Goal: Information Seeking & Learning: Learn about a topic

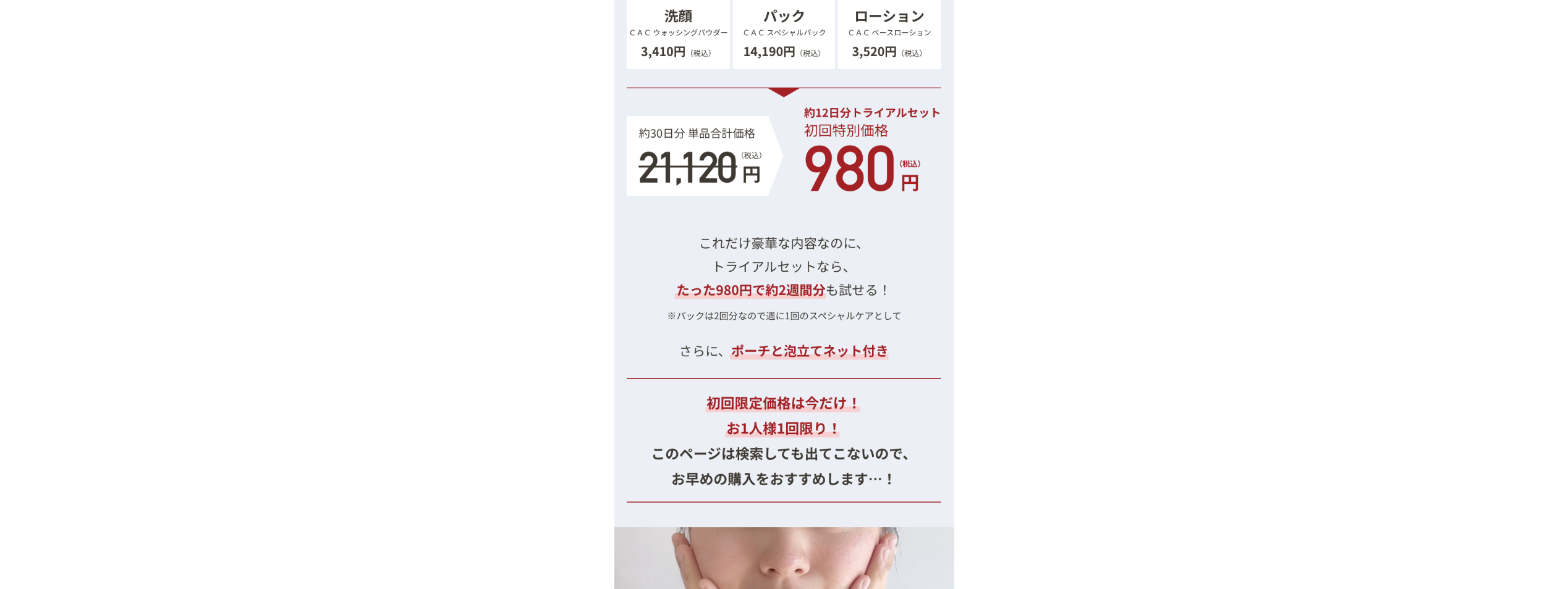
scroll to position [12733, 0]
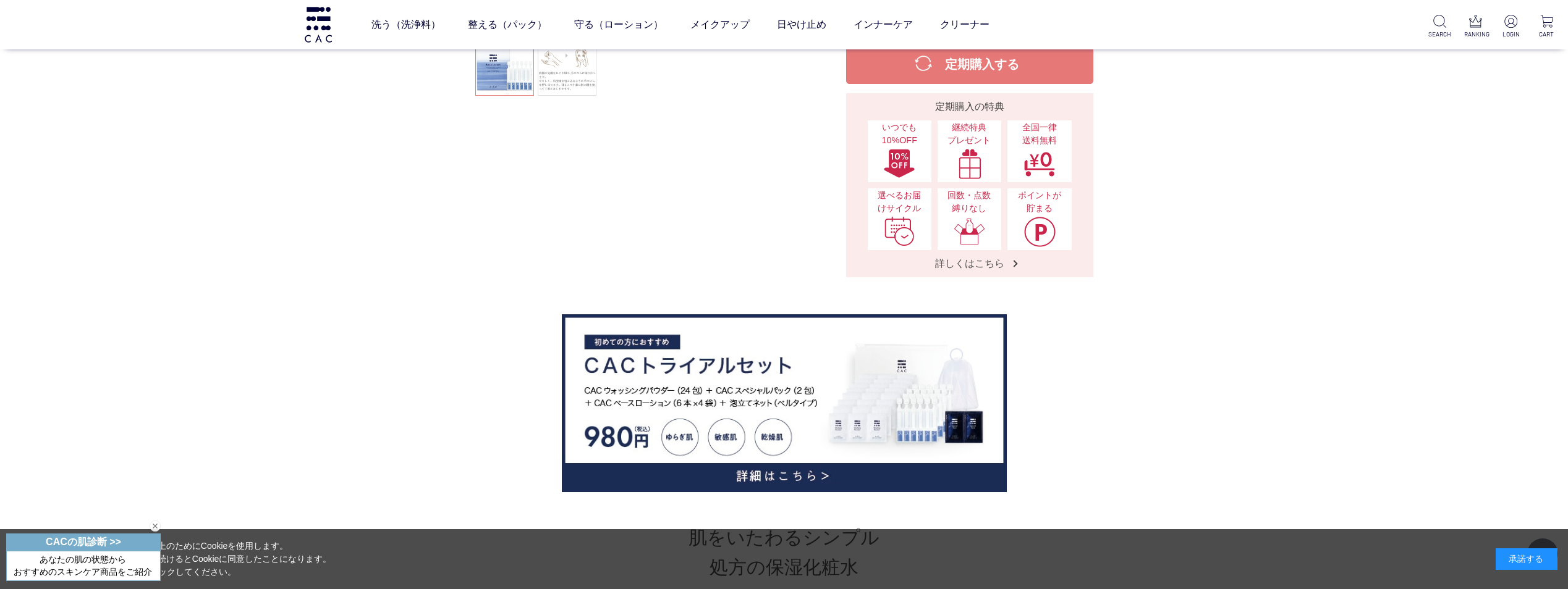
scroll to position [432, 0]
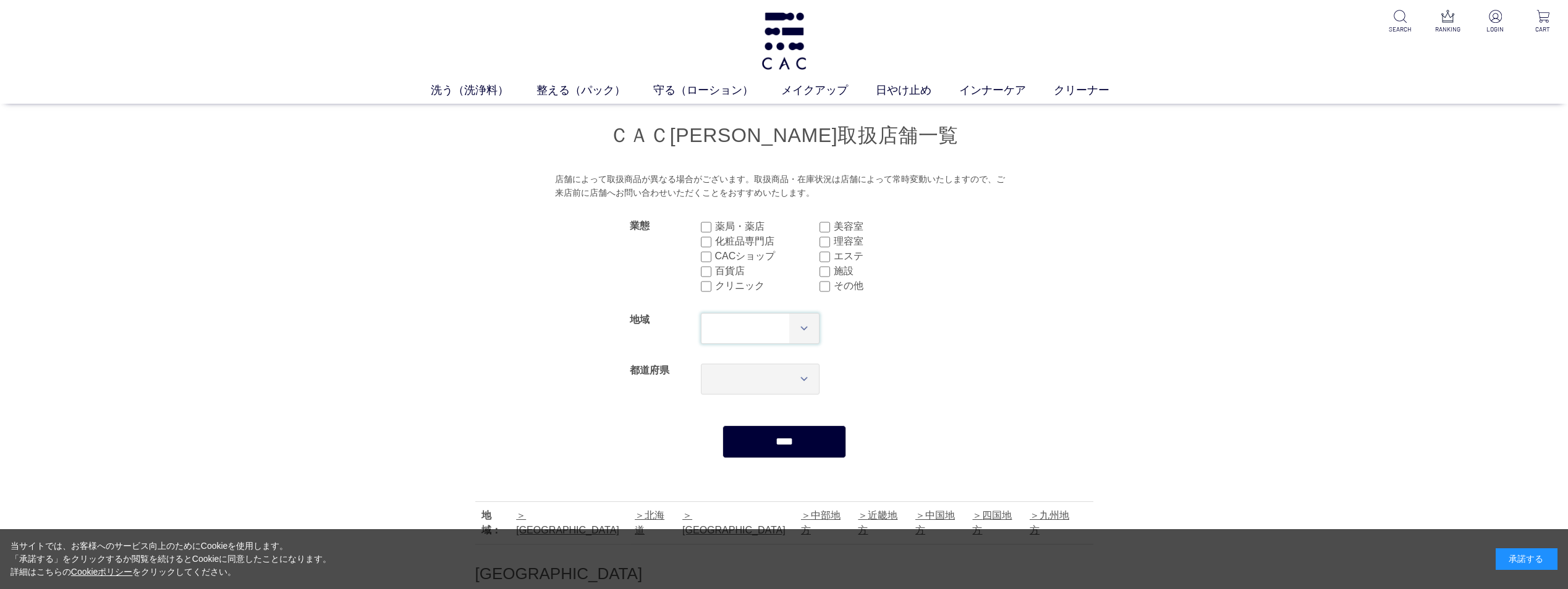
click at [801, 328] on select "*** **** **** **** **** **** **** ****" at bounding box center [760, 329] width 119 height 31
select select "**"
click at [701, 313] on select "*** **** **** **** **** **** **** ****" at bounding box center [760, 329] width 119 height 31
click at [807, 444] on input "****" at bounding box center [784, 441] width 124 height 33
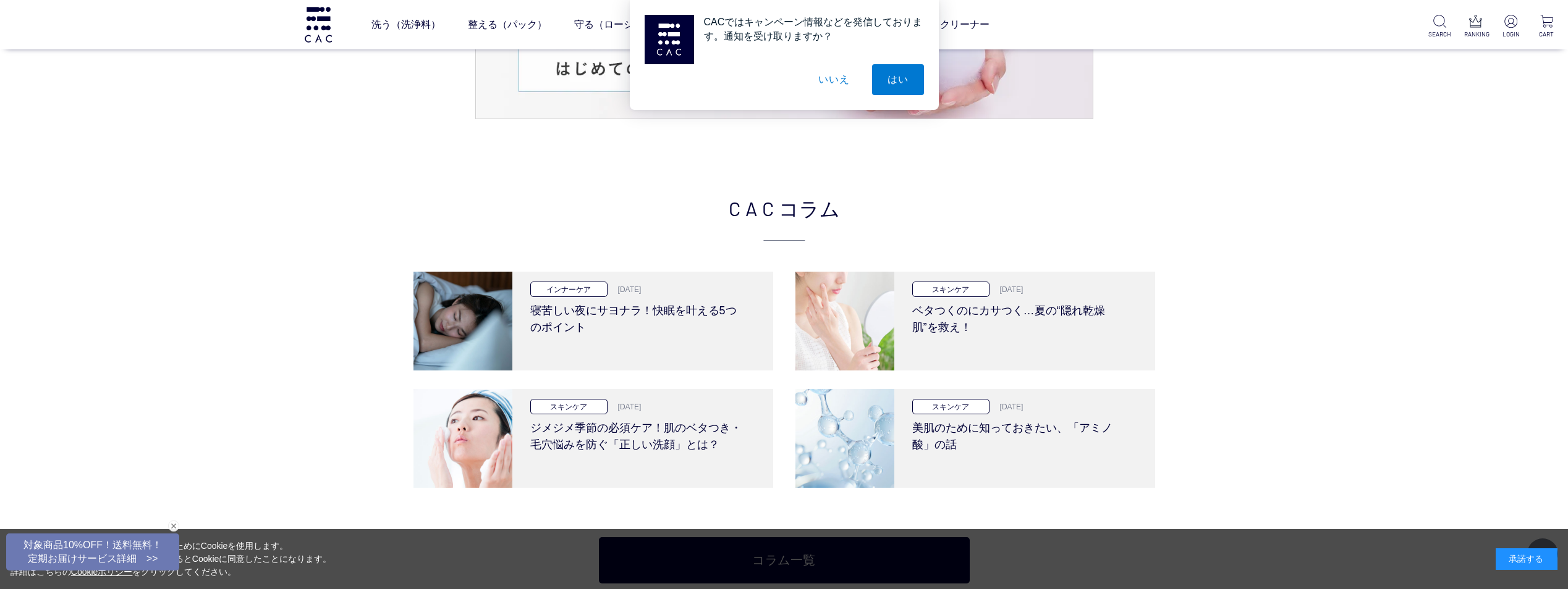
scroll to position [2594, 0]
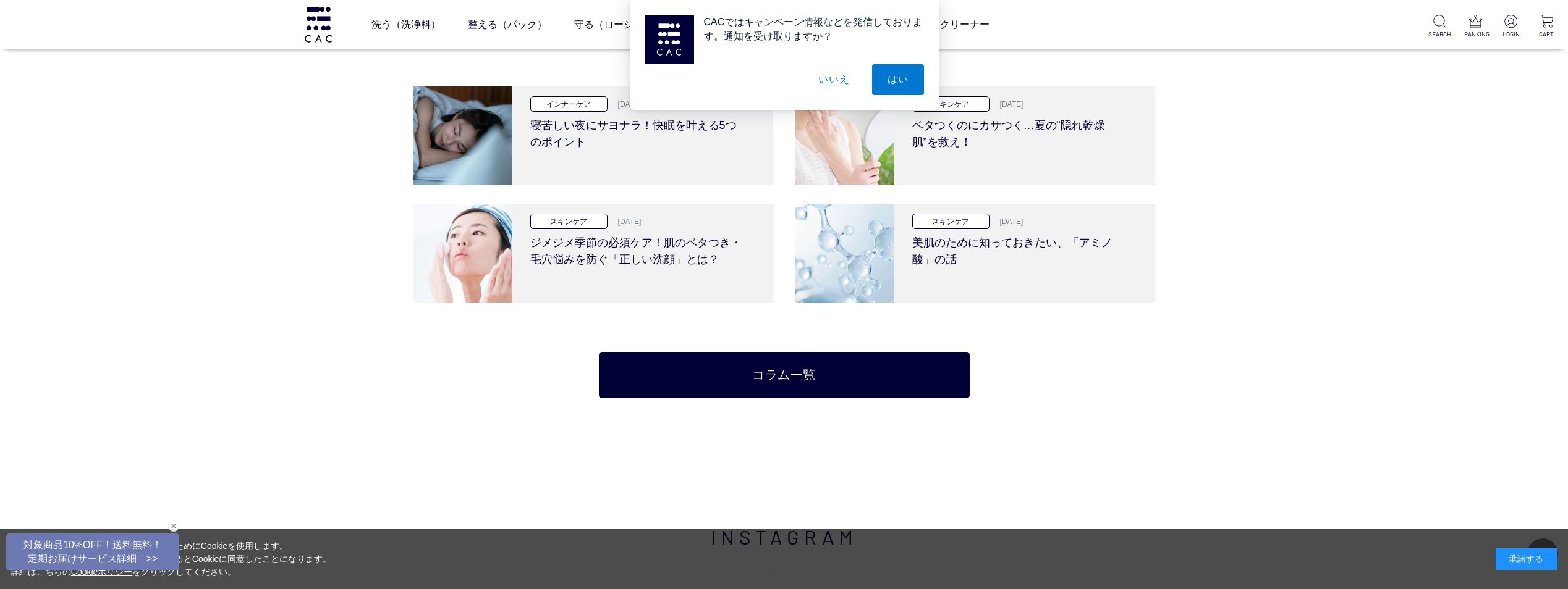
click at [967, 107] on div "CACではキャンペーン情報などを発信しております。通知を受け取りますか？ はい いいえ" at bounding box center [784, 55] width 1568 height 110
click at [838, 79] on button "いいえ" at bounding box center [833, 79] width 62 height 31
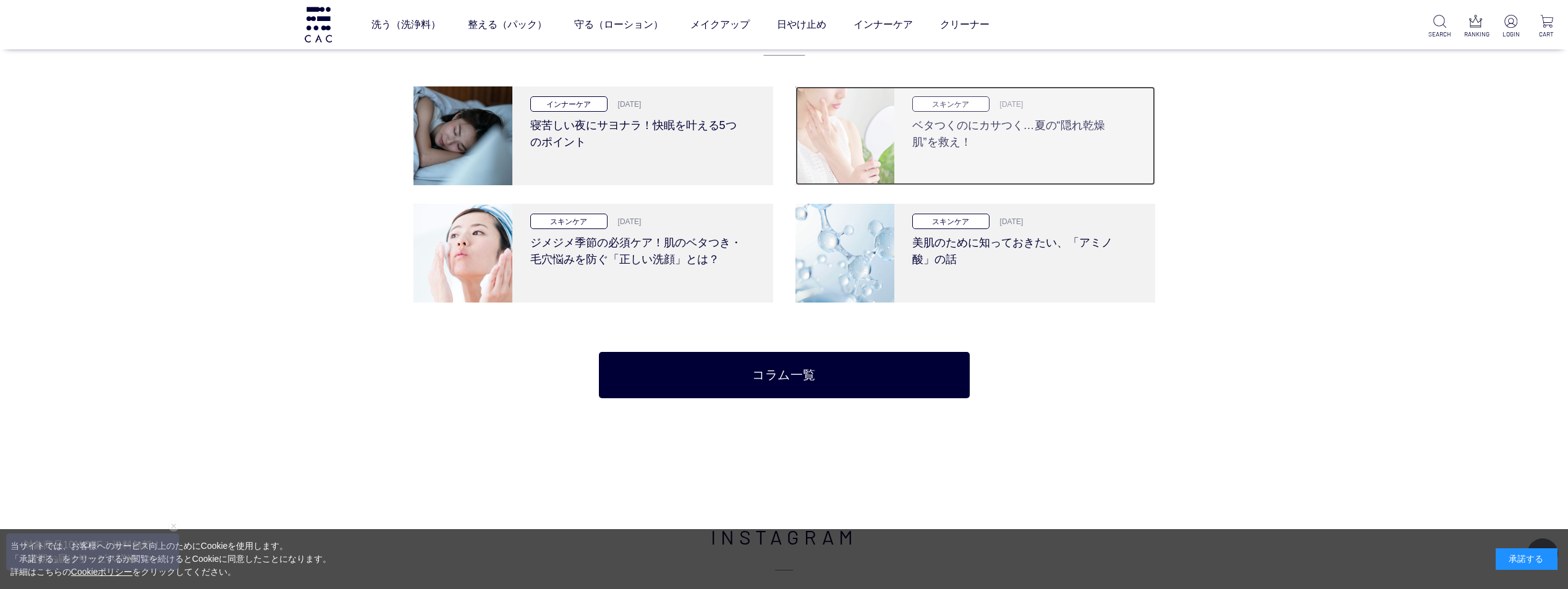
click at [934, 139] on h3 "ベタつくのにカサつく…夏の“隠れ乾燥肌”を救え！" at bounding box center [1020, 131] width 216 height 39
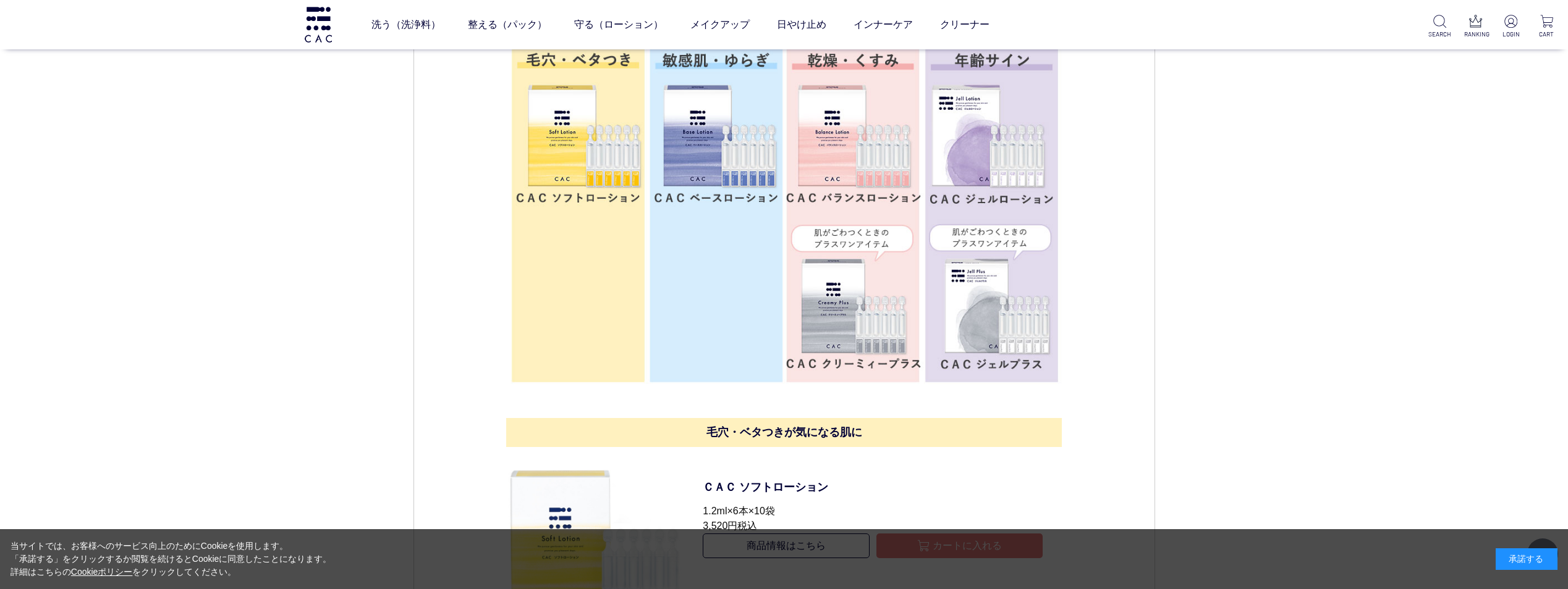
scroll to position [4138, 0]
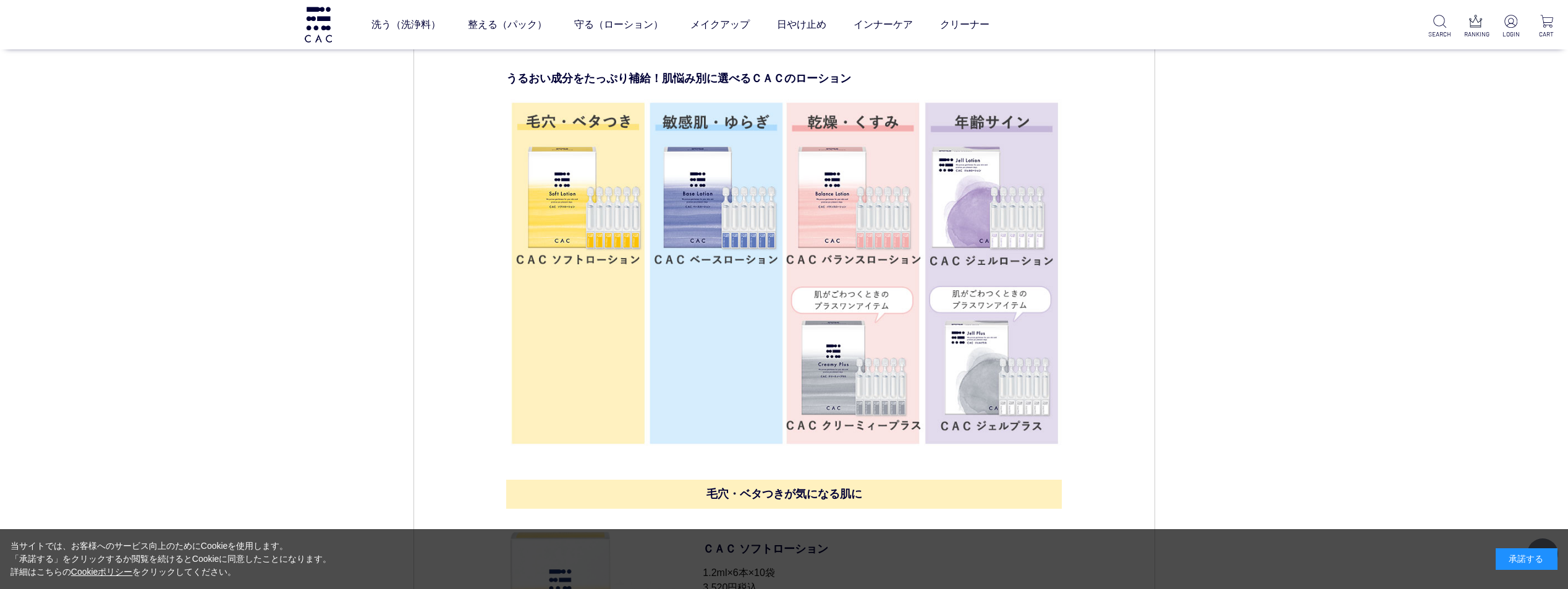
click at [723, 180] on img at bounding box center [784, 272] width 556 height 355
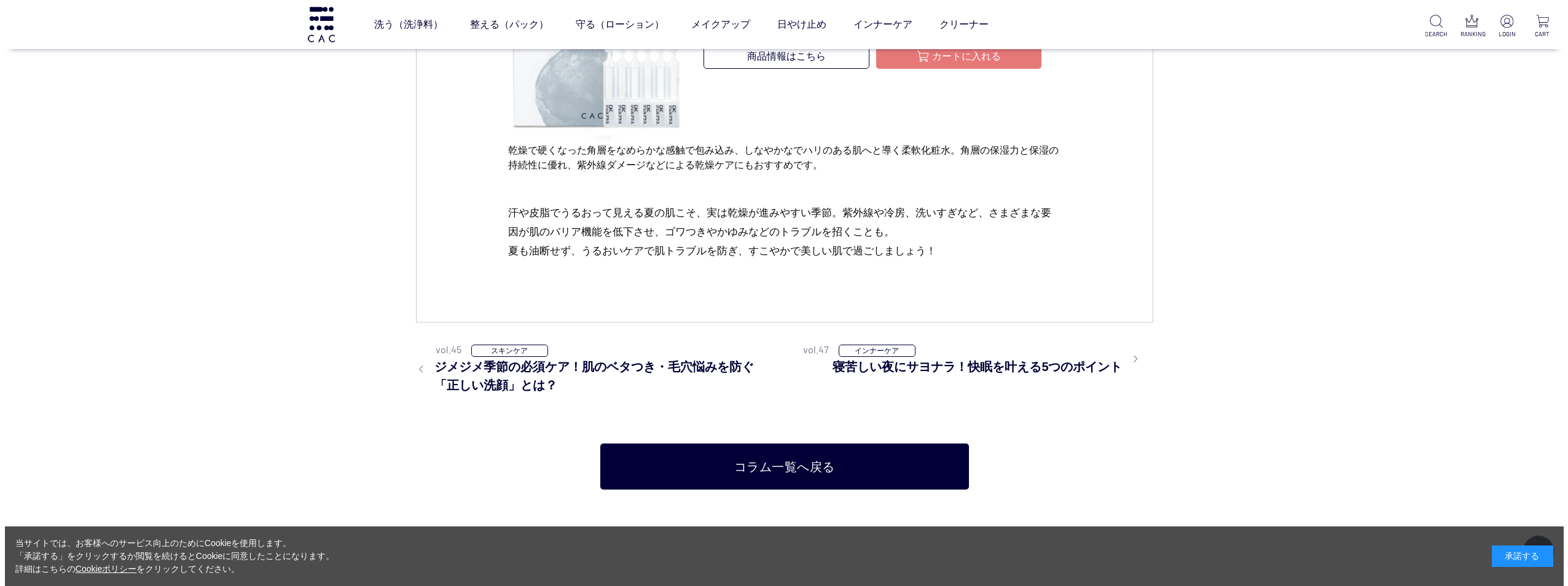
scroll to position [5837, 0]
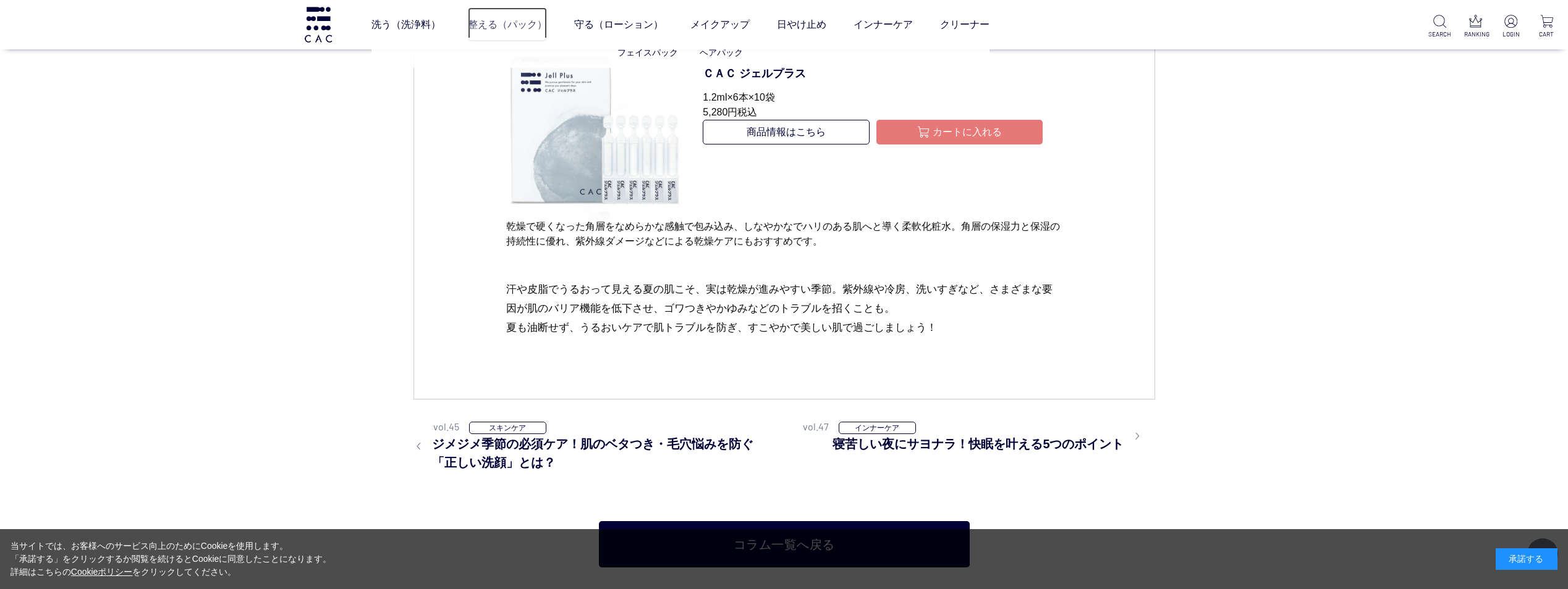
click at [501, 24] on link "整える（パック）" at bounding box center [508, 25] width 79 height 35
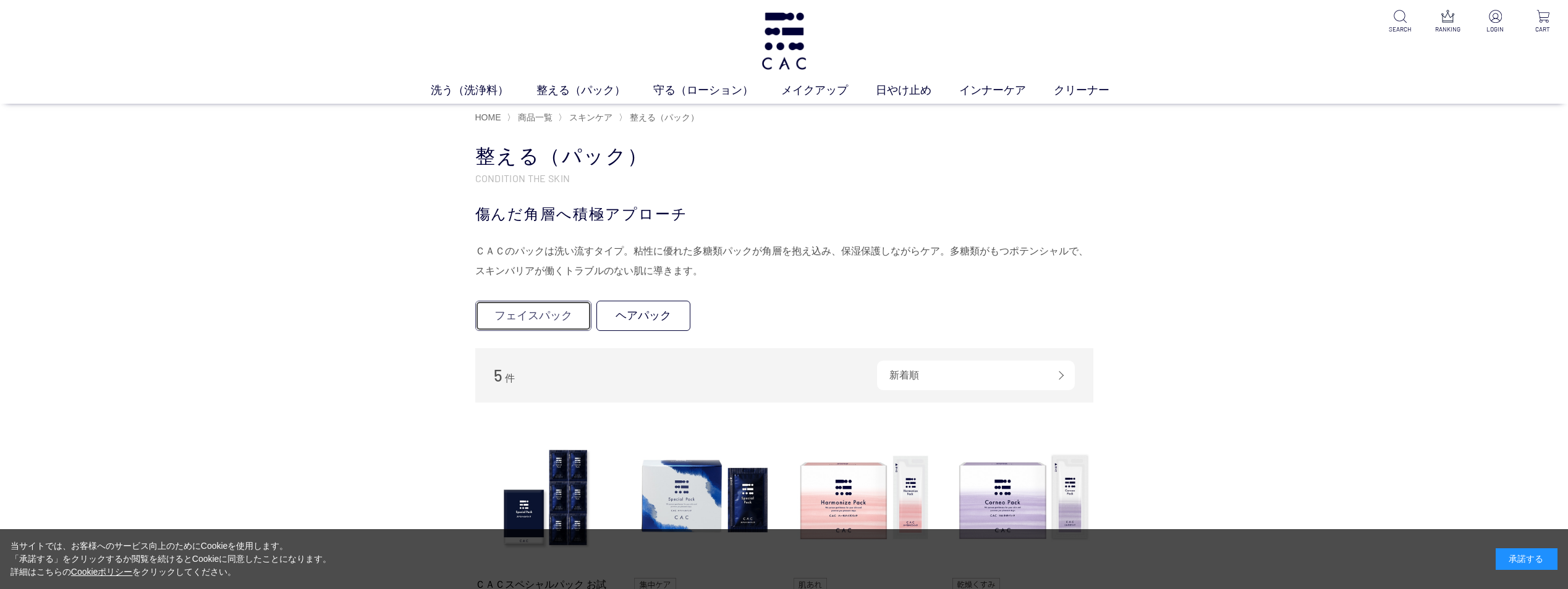
click at [553, 313] on link "フェイスパック" at bounding box center [534, 315] width 116 height 30
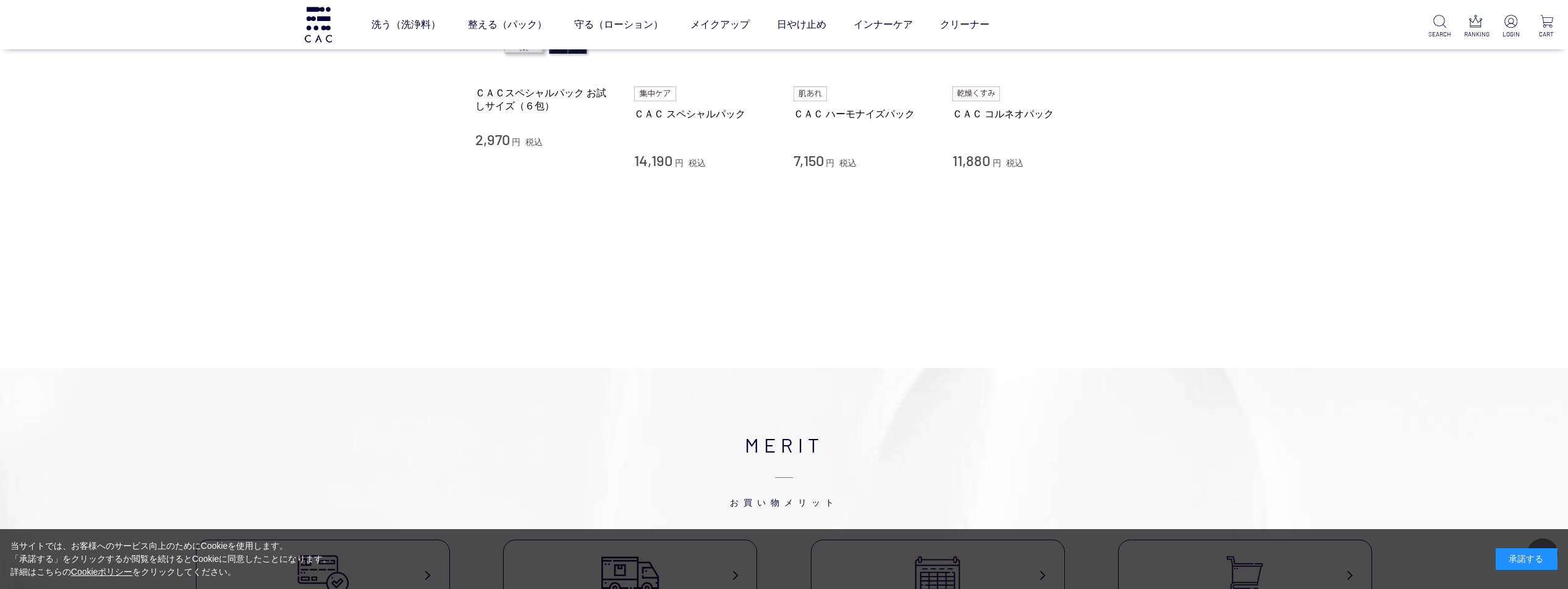
scroll to position [62, 0]
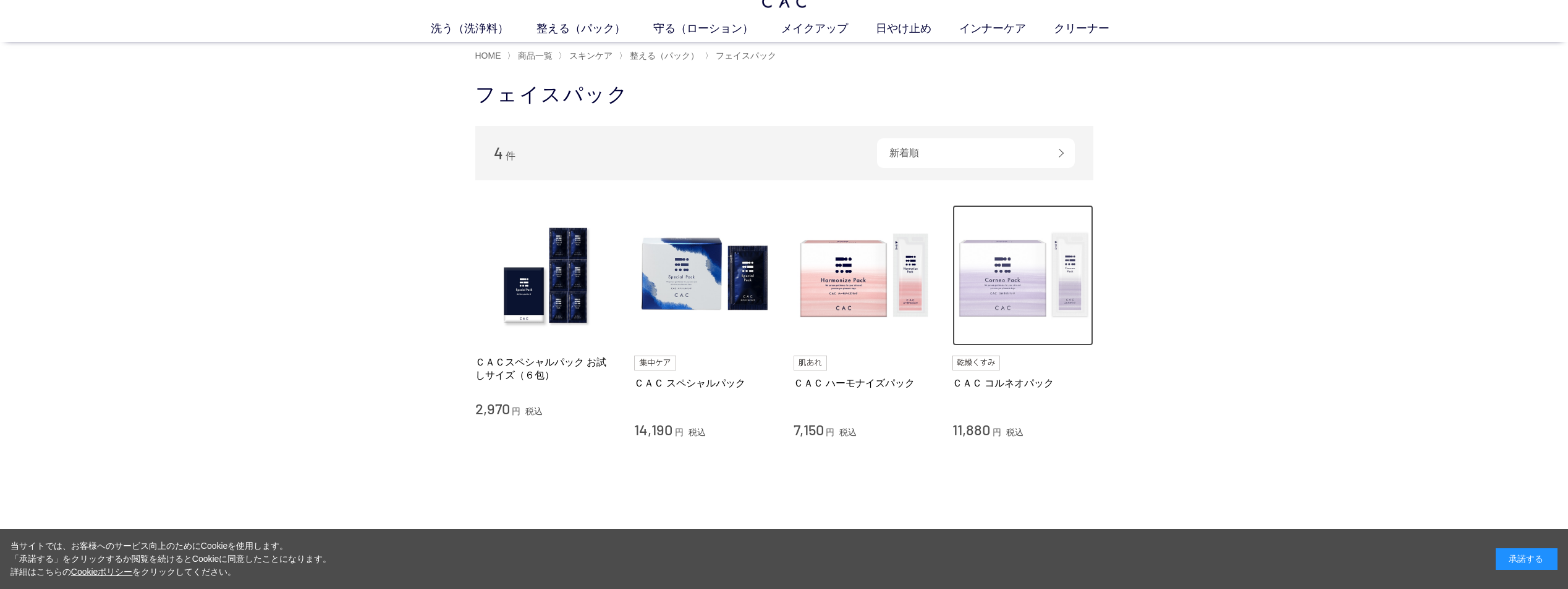
click at [1005, 262] on img at bounding box center [1023, 276] width 141 height 141
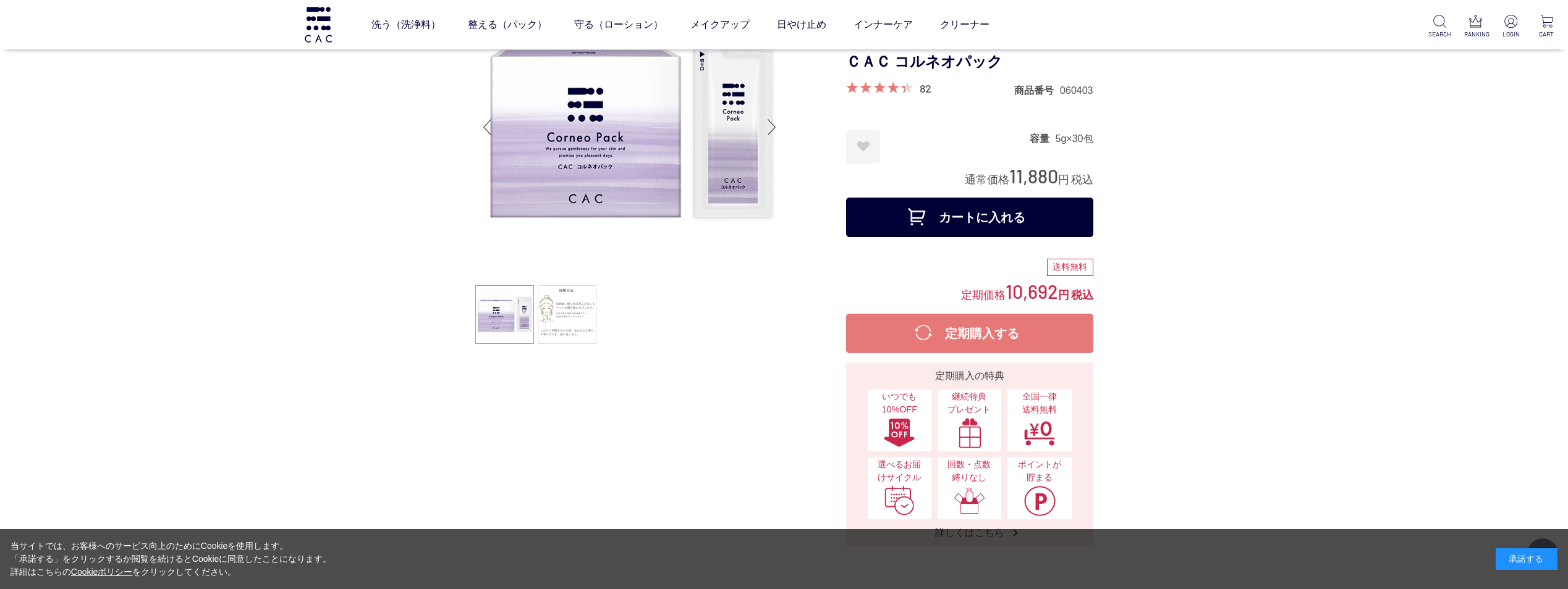
scroll to position [185, 0]
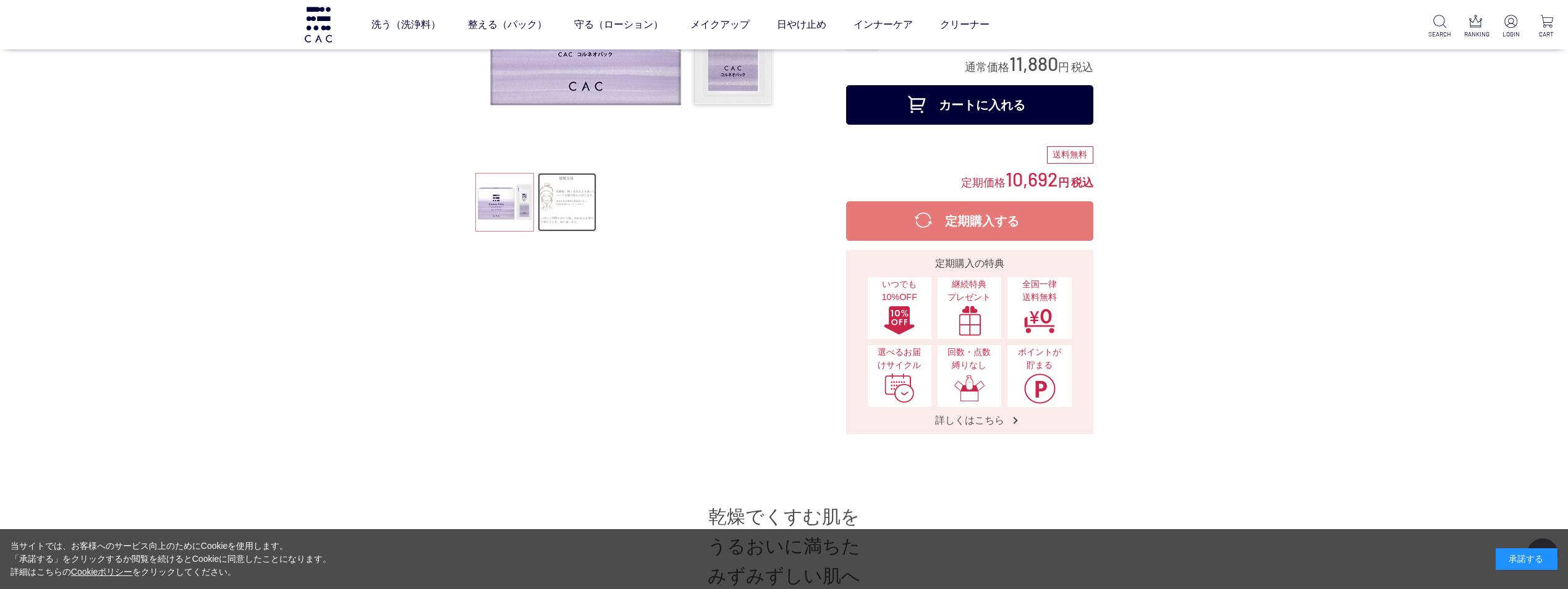
click at [565, 194] on link at bounding box center [567, 202] width 59 height 59
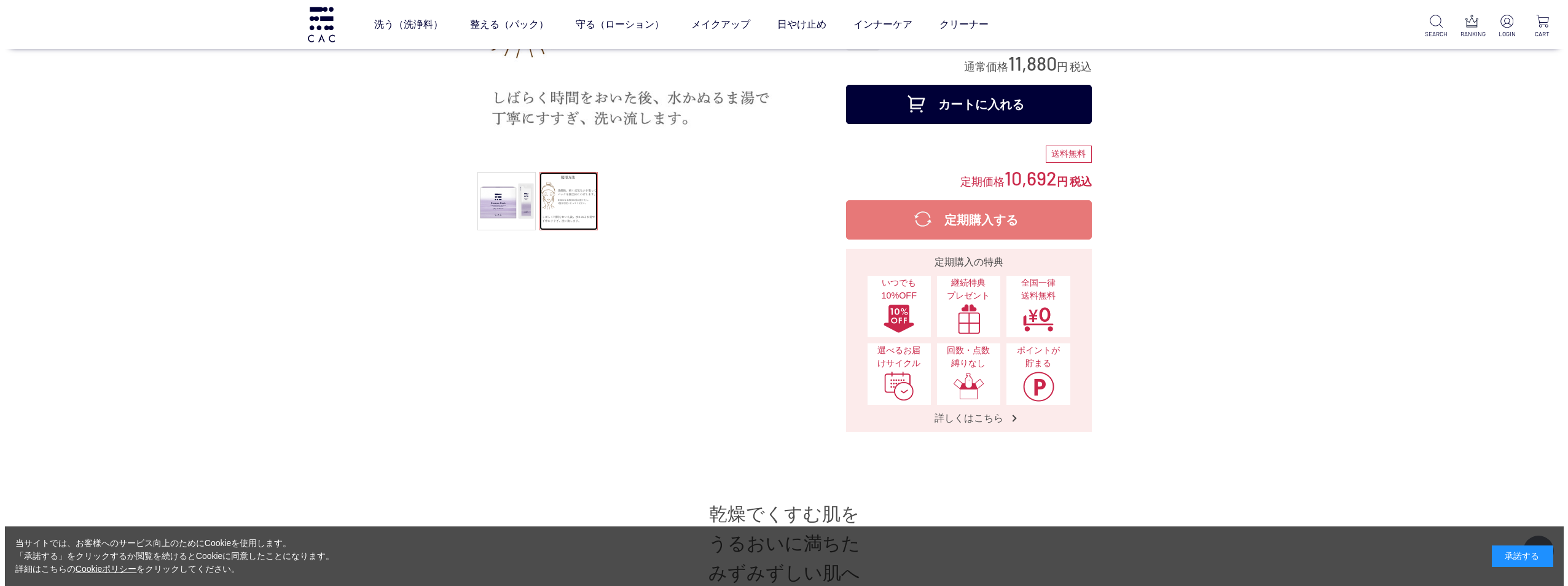
scroll to position [62, 0]
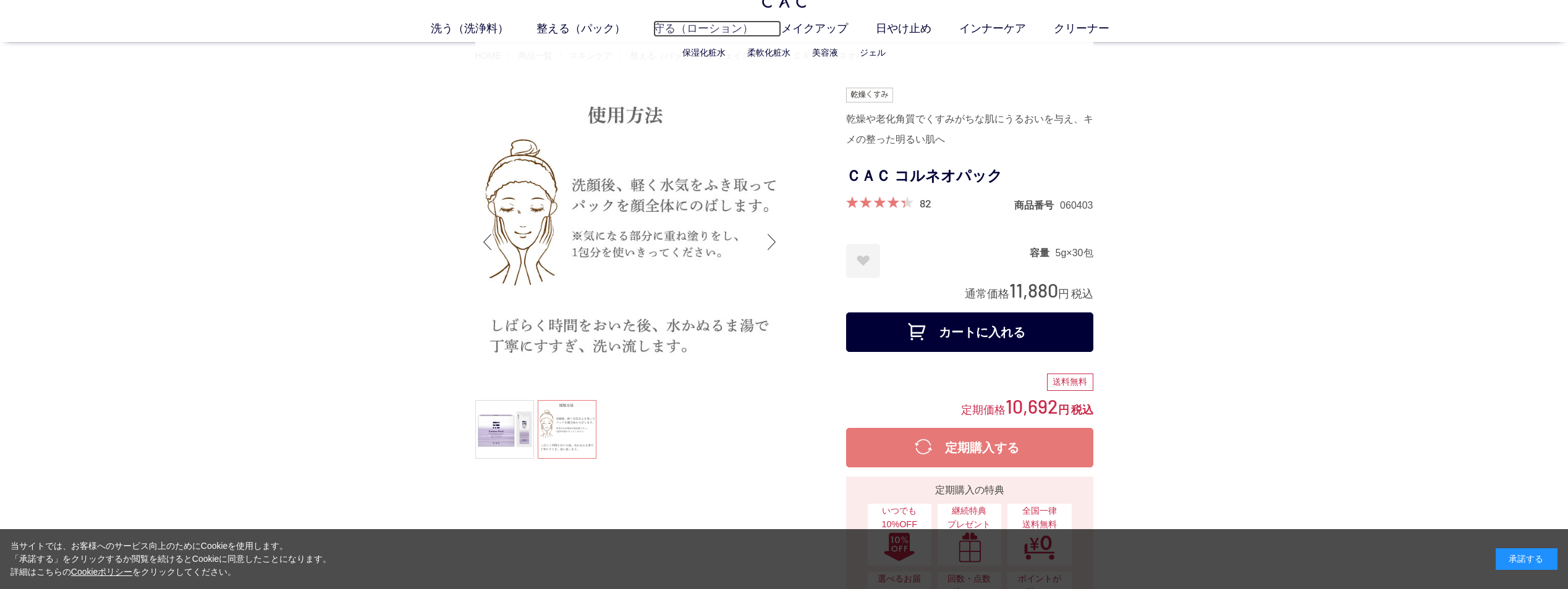
click at [724, 27] on link "守る（ローション）" at bounding box center [717, 29] width 128 height 17
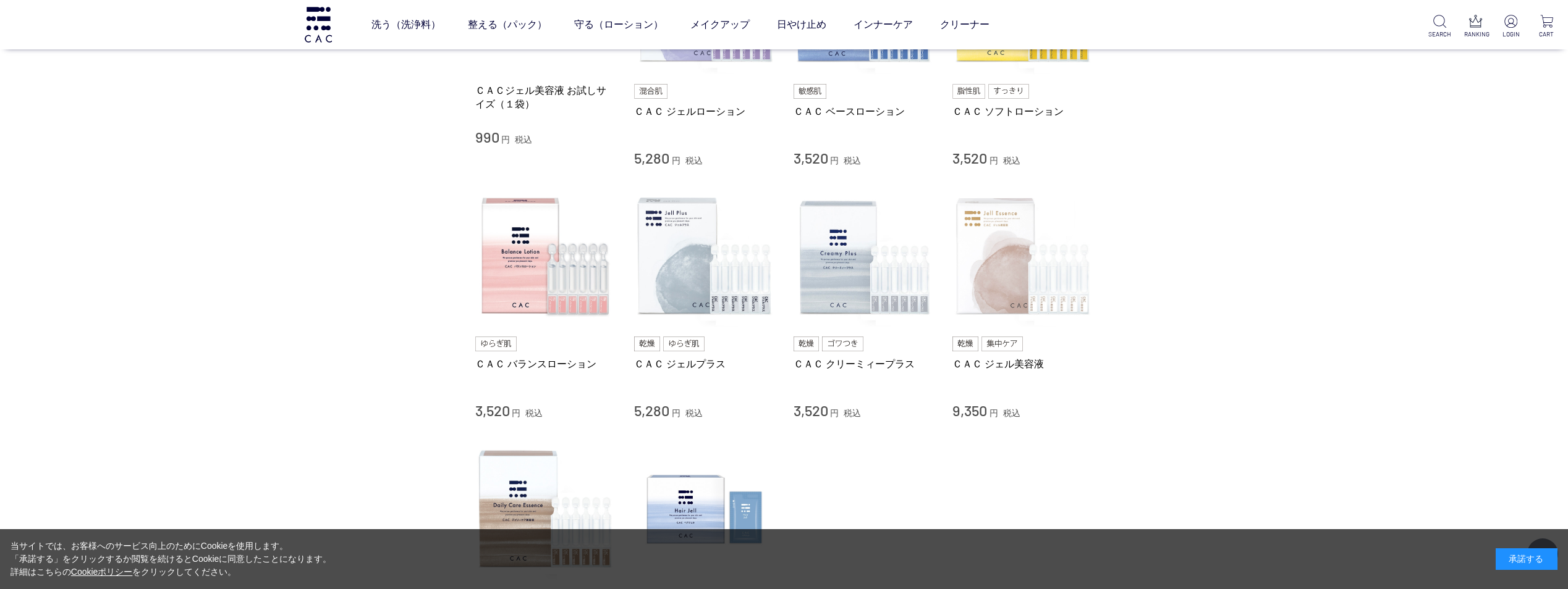
scroll to position [556, 0]
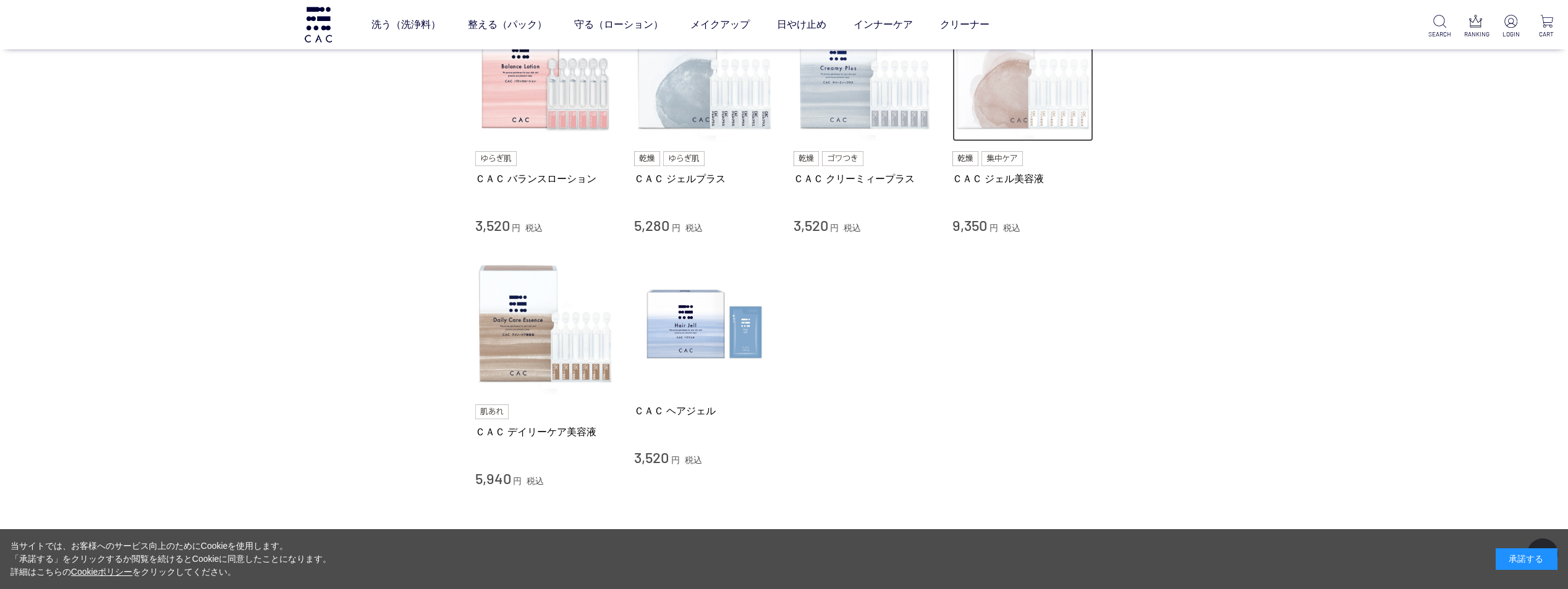
click at [1012, 117] on img at bounding box center [1023, 72] width 141 height 141
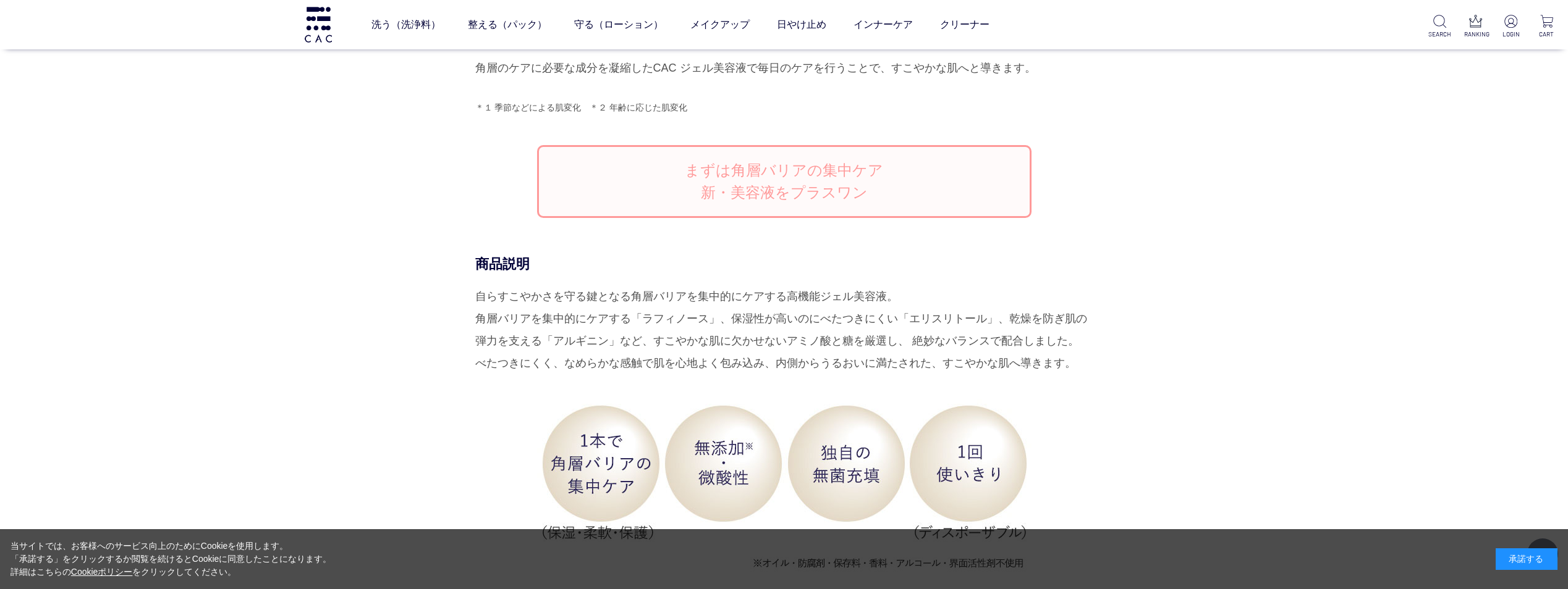
scroll to position [1174, 0]
